Goal: Information Seeking & Learning: Check status

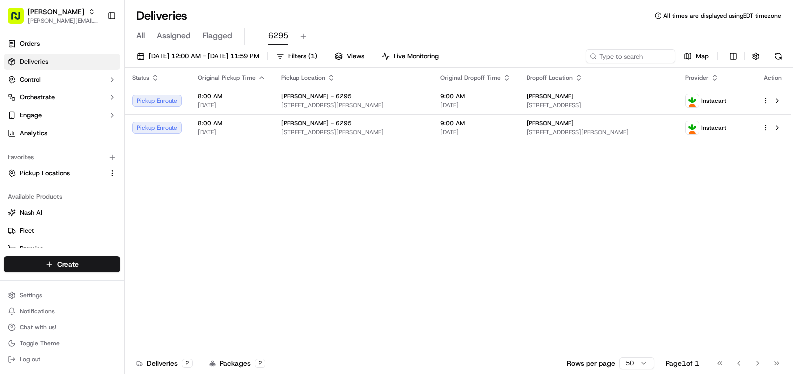
click at [778, 60] on button at bounding box center [778, 56] width 14 height 14
click at [775, 52] on button at bounding box center [778, 56] width 14 height 14
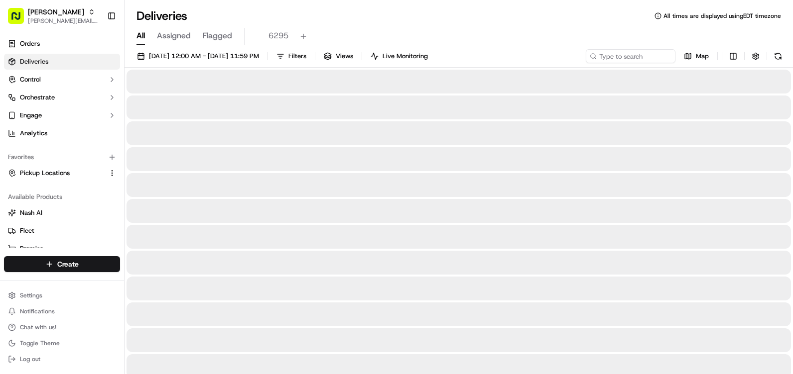
click at [144, 37] on span "All" at bounding box center [140, 36] width 8 height 12
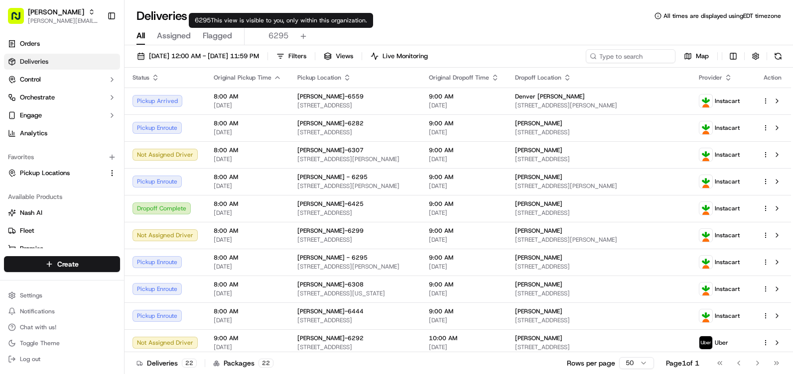
click at [271, 32] on span "6295" at bounding box center [278, 36] width 20 height 12
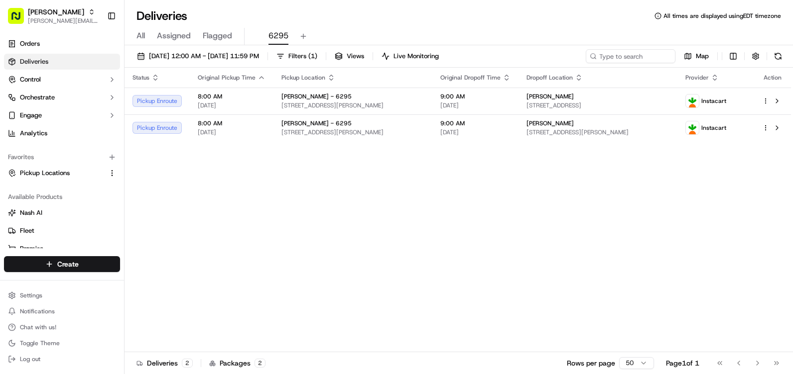
click at [167, 36] on span "Assigned" at bounding box center [174, 36] width 34 height 12
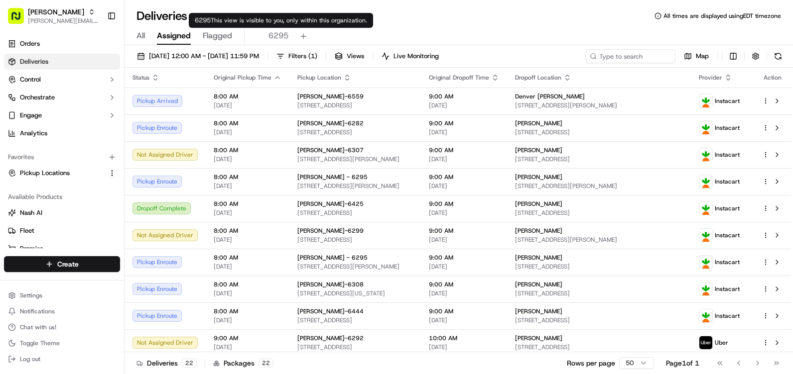
click at [276, 35] on span "6295" at bounding box center [278, 36] width 20 height 12
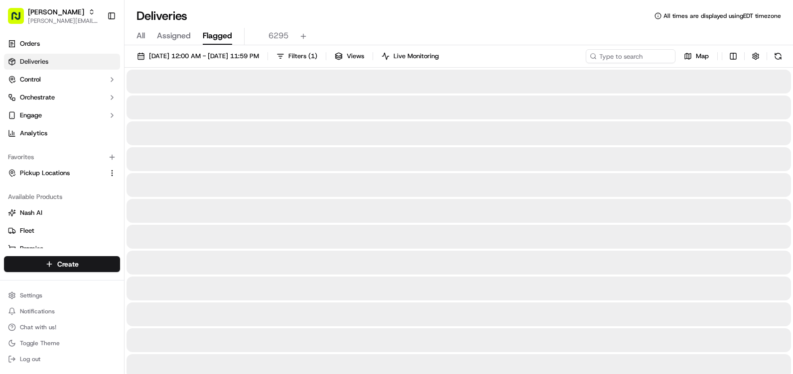
click at [217, 28] on button "Flagged" at bounding box center [217, 36] width 29 height 17
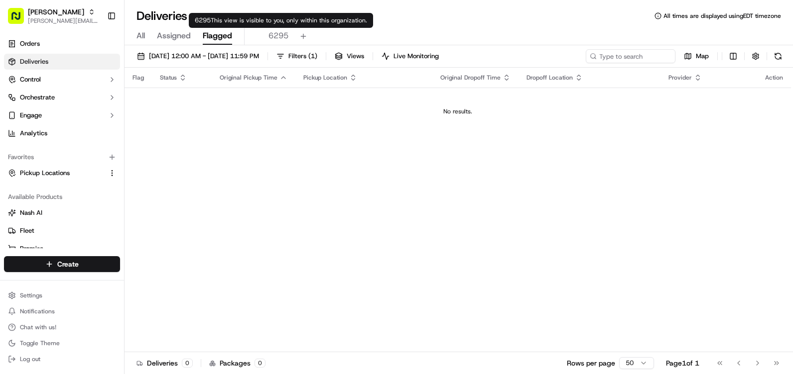
click at [276, 38] on span "6295" at bounding box center [278, 36] width 20 height 12
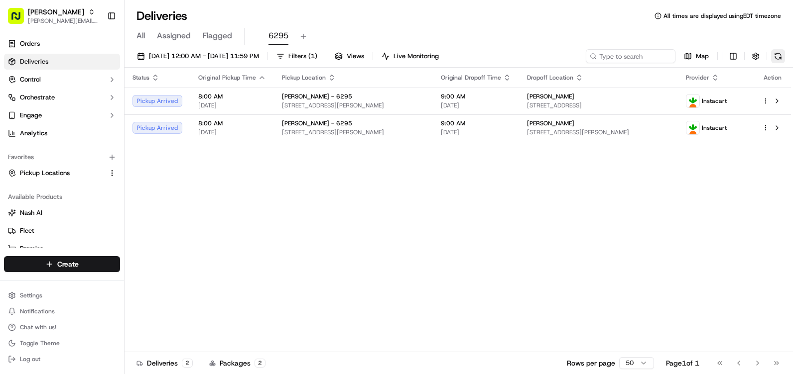
click at [781, 57] on button at bounding box center [778, 56] width 14 height 14
